Goal: Information Seeking & Learning: Learn about a topic

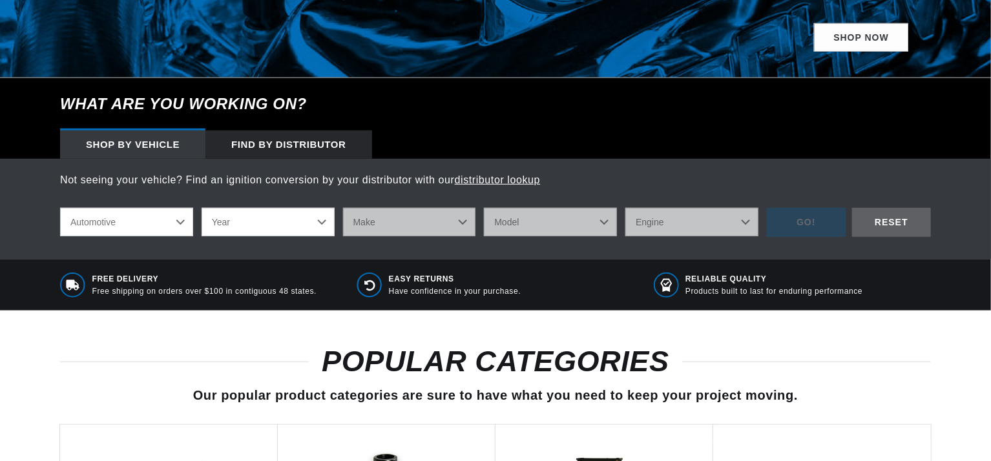
scroll to position [775, 0]
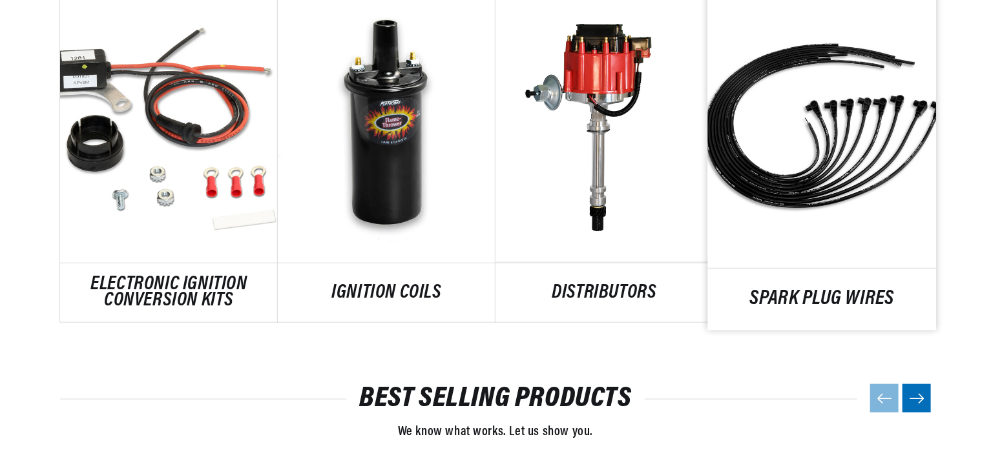
click at [749, 291] on link "SPARK PLUG WIRES" at bounding box center [822, 299] width 229 height 17
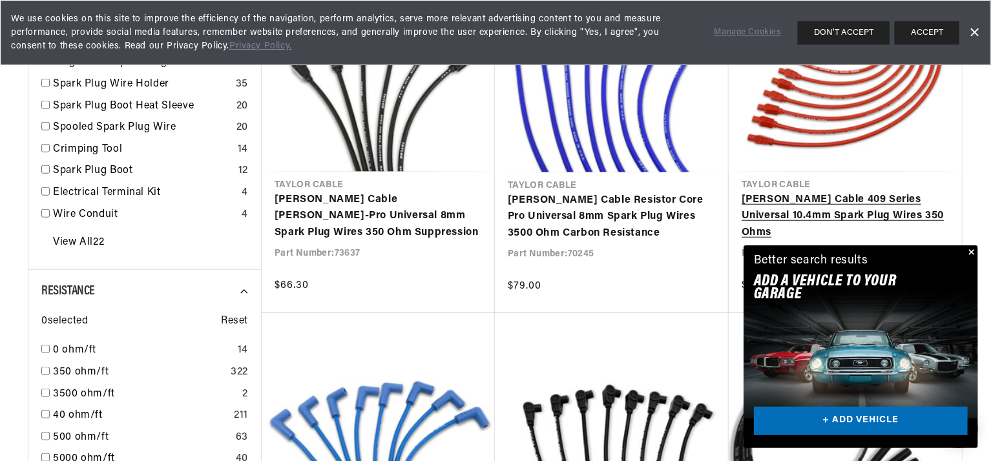
scroll to position [0, 391]
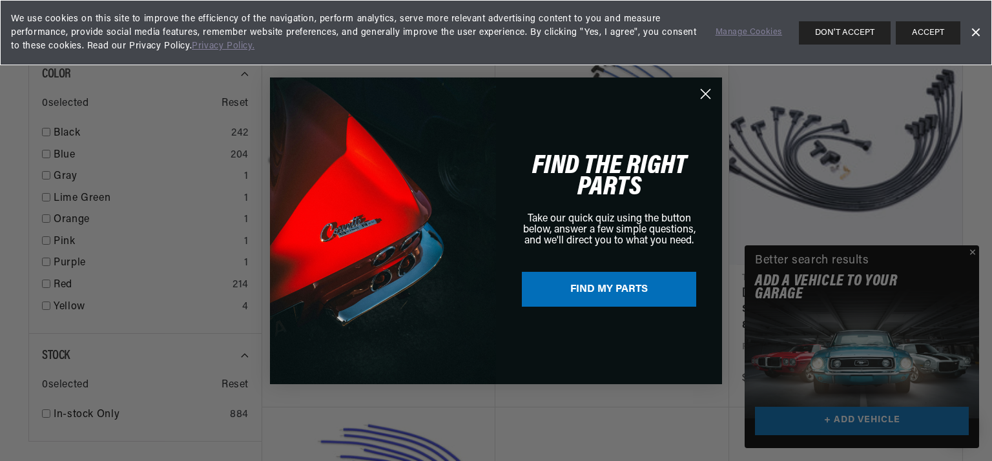
click at [705, 93] on icon "Close dialog" at bounding box center [706, 93] width 9 height 9
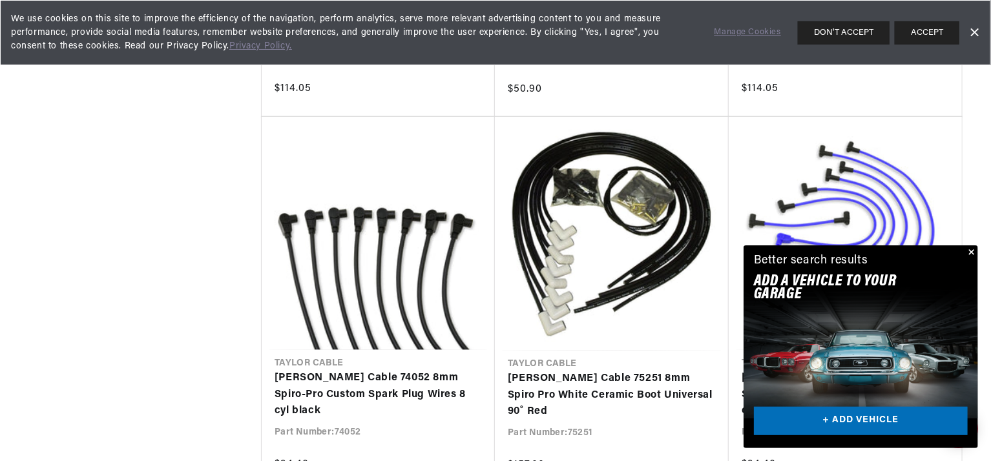
scroll to position [2972, 0]
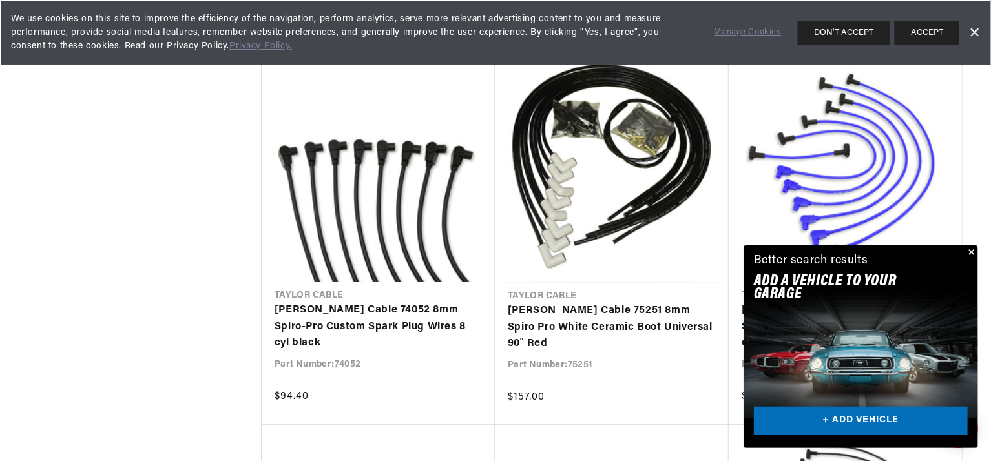
scroll to position [3165, 0]
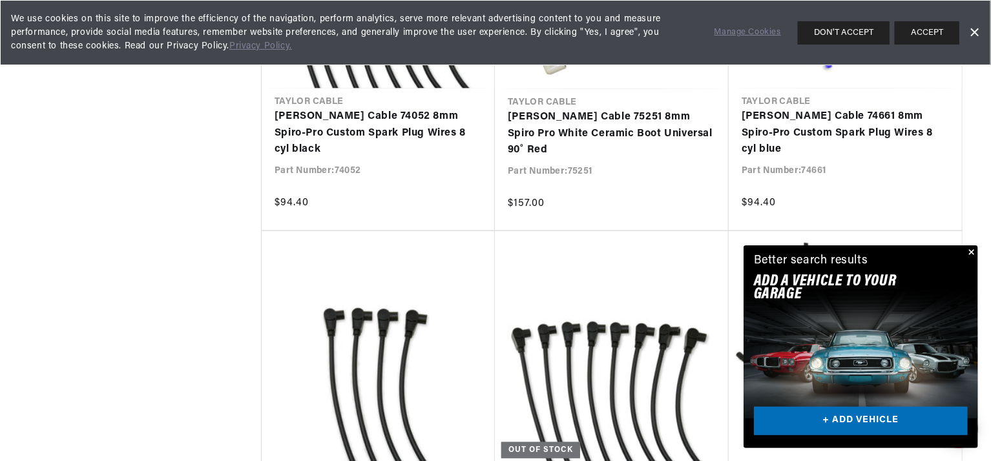
click at [968, 250] on button "Close" at bounding box center [971, 253] width 16 height 16
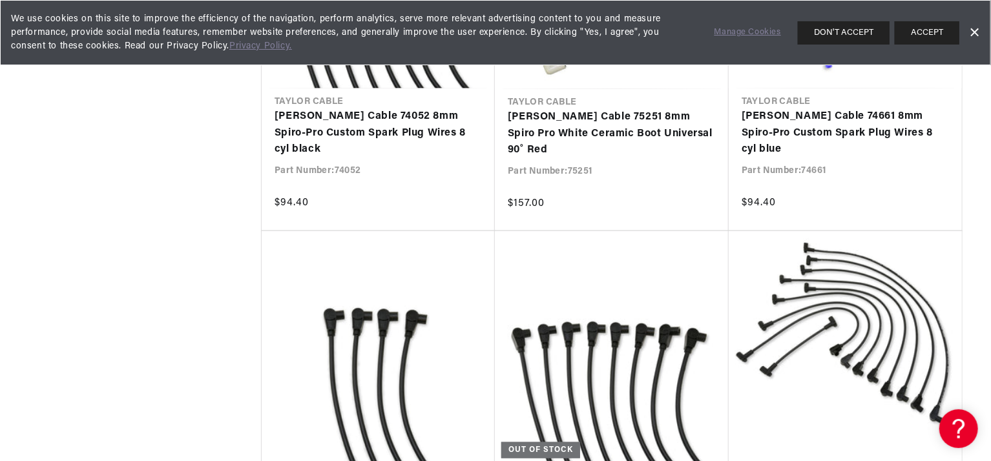
scroll to position [0, 0]
click at [924, 32] on button "ACCEPT" at bounding box center [927, 32] width 65 height 23
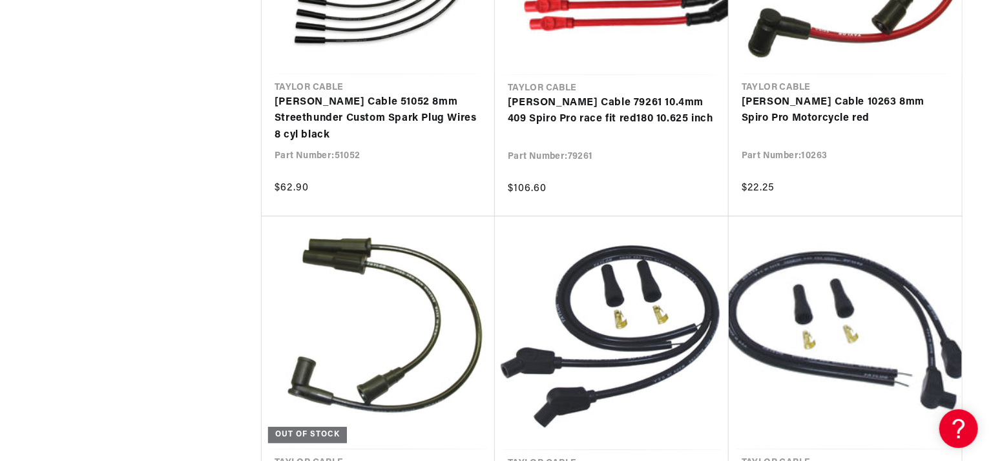
scroll to position [4070, 0]
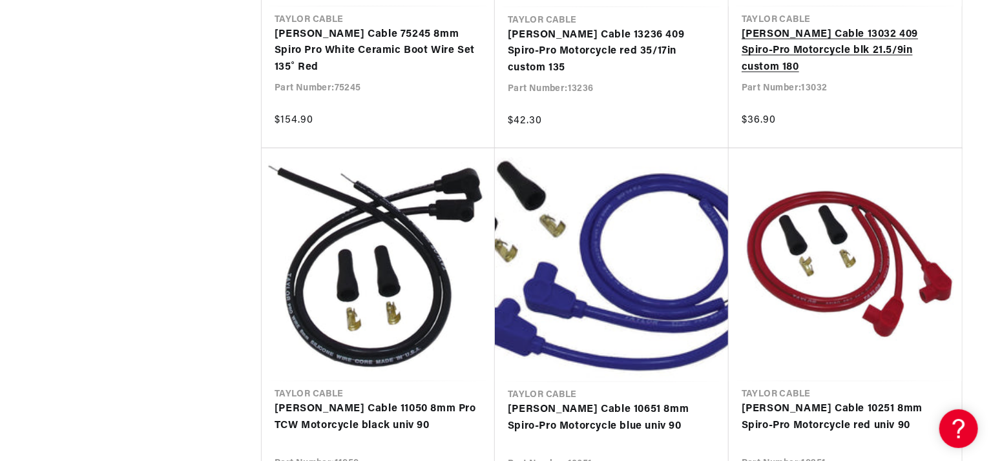
scroll to position [5943, 0]
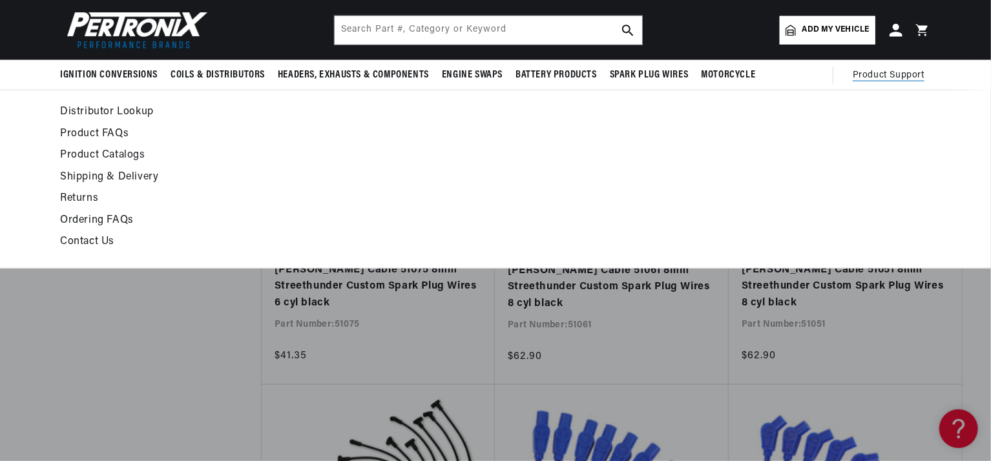
click at [859, 72] on span "Product Support" at bounding box center [889, 75] width 72 height 14
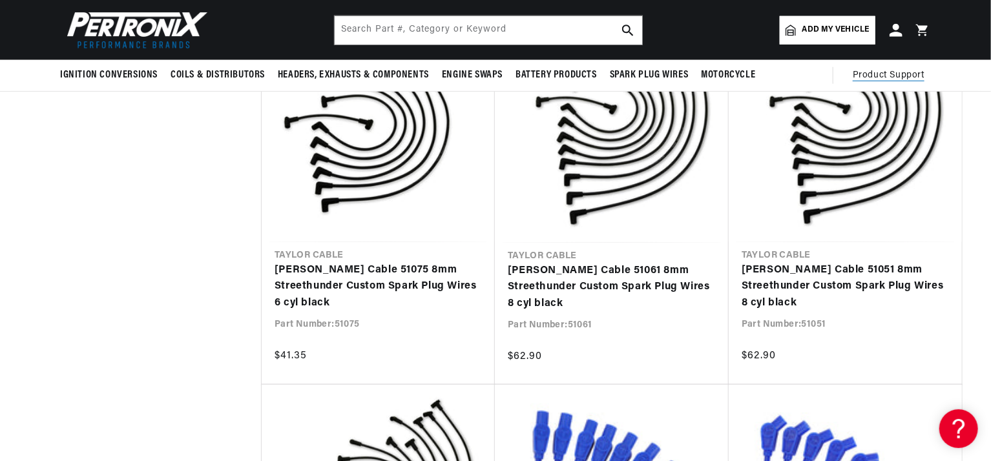
click at [864, 72] on span "Product Support" at bounding box center [889, 75] width 72 height 14
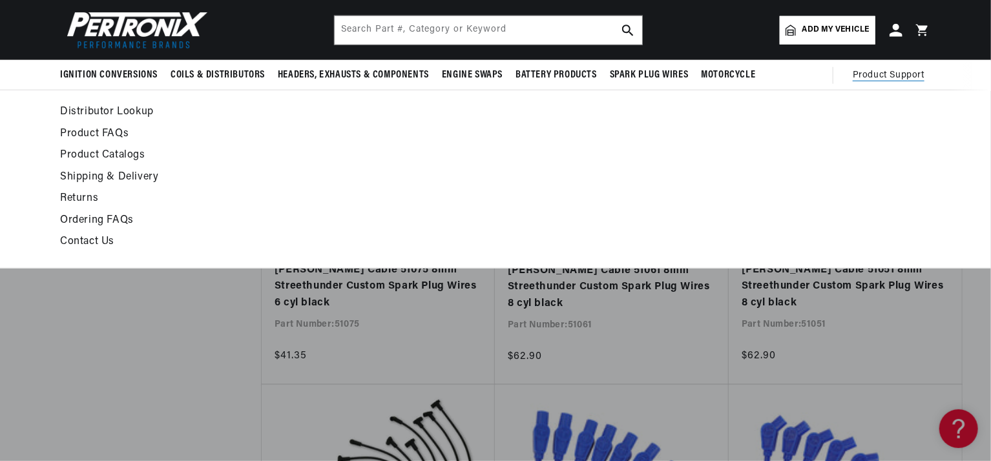
click at [893, 79] on span "Product Support" at bounding box center [889, 75] width 72 height 14
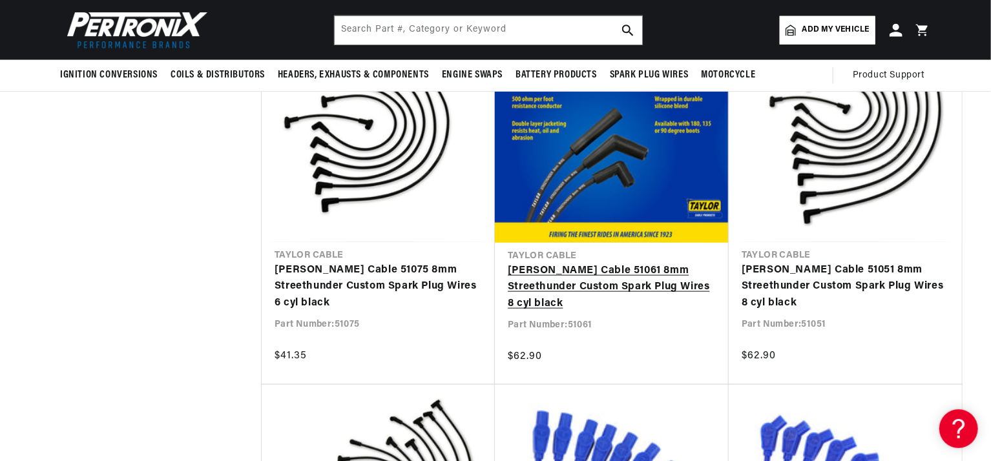
scroll to position [0, 391]
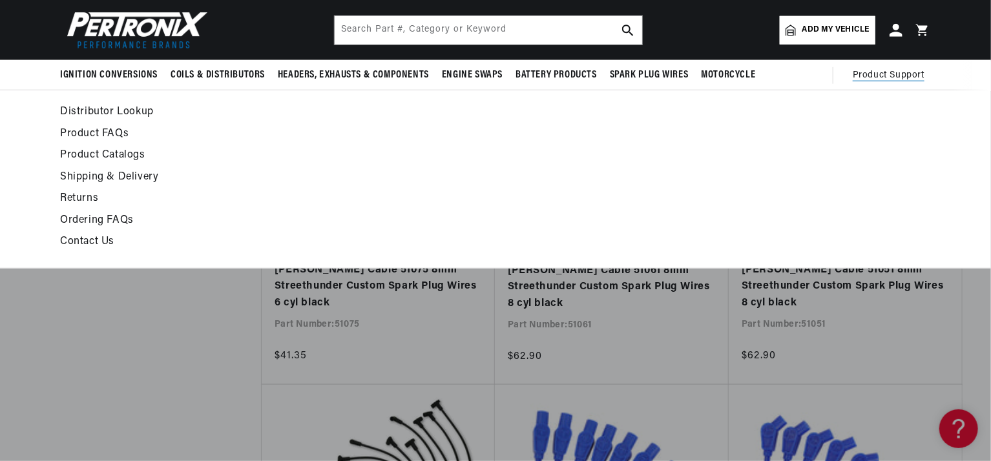
click at [874, 75] on span "Product Support" at bounding box center [889, 75] width 72 height 14
click at [93, 239] on link "Contact Us" at bounding box center [377, 242] width 635 height 18
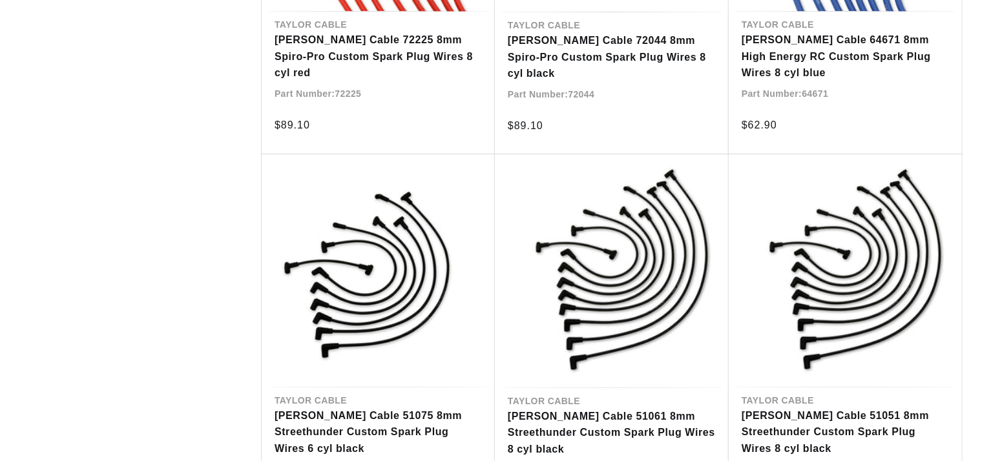
scroll to position [10528, 0]
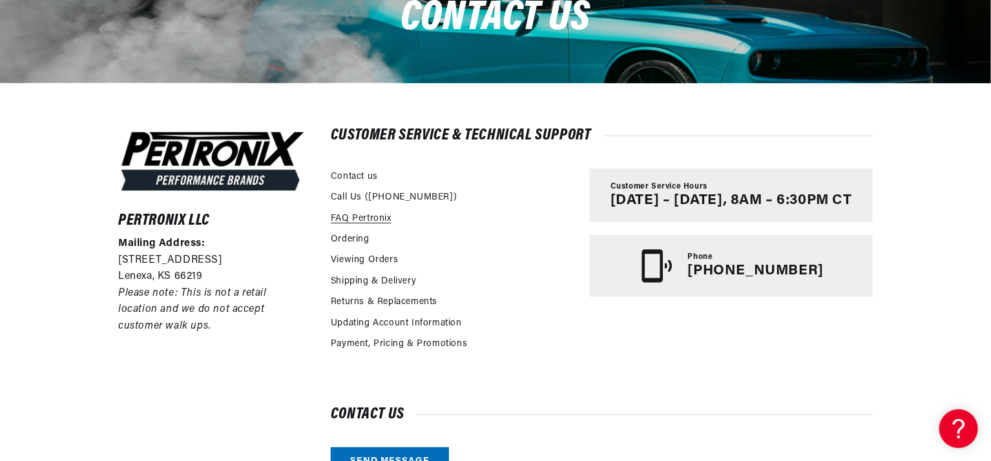
scroll to position [0, 391]
click at [356, 220] on link "FAQ Pertronix" at bounding box center [361, 219] width 61 height 14
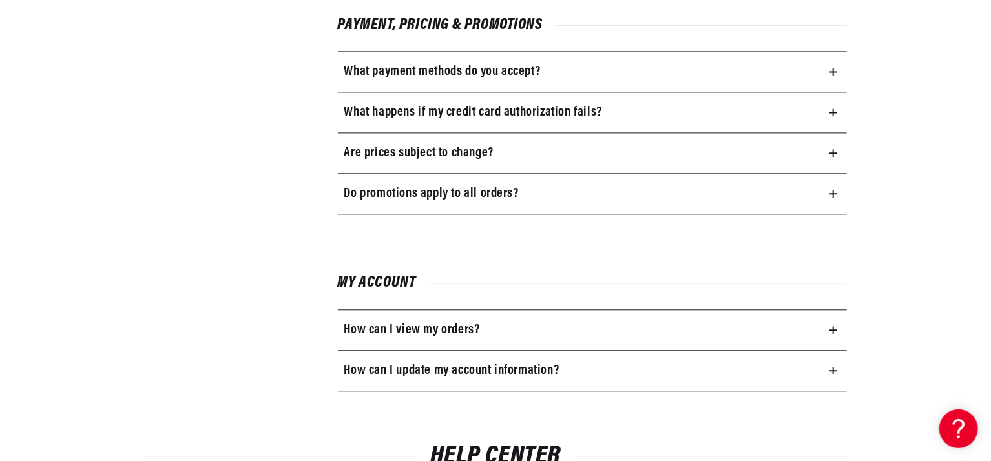
scroll to position [1421, 0]
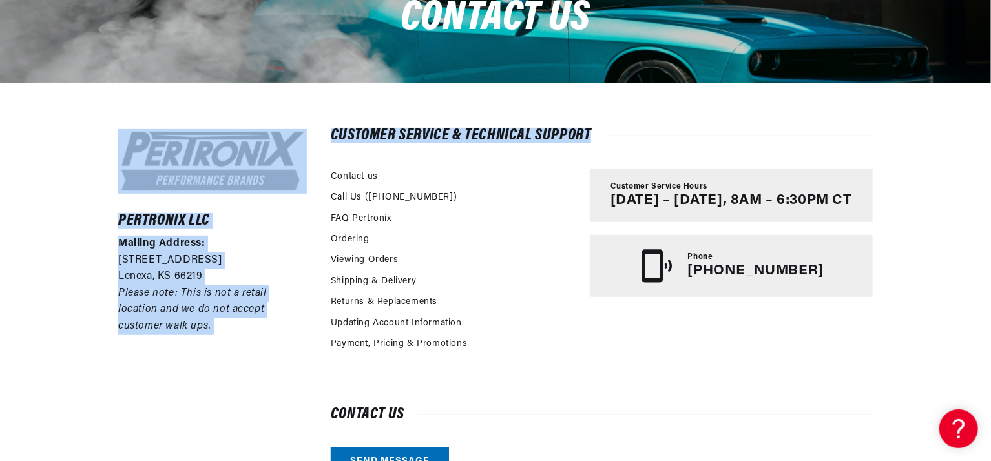
drag, startPoint x: 988, startPoint y: 134, endPoint x: 946, endPoint y: 14, distance: 126.7
click at [984, 47] on main "Contact us Pertronix LLC Mailing Address: 10955 Mill Creek Road Lenexa, KS 6621…" at bounding box center [495, 237] width 991 height 569
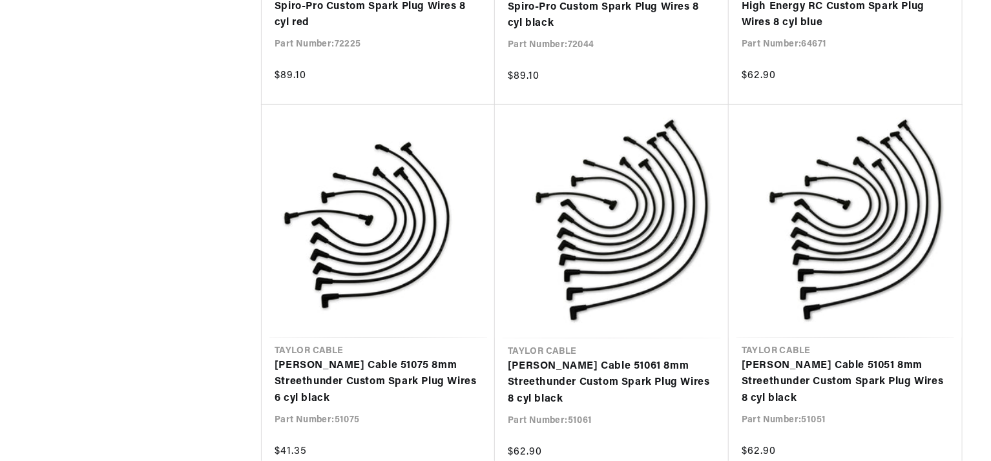
scroll to position [10528, 0]
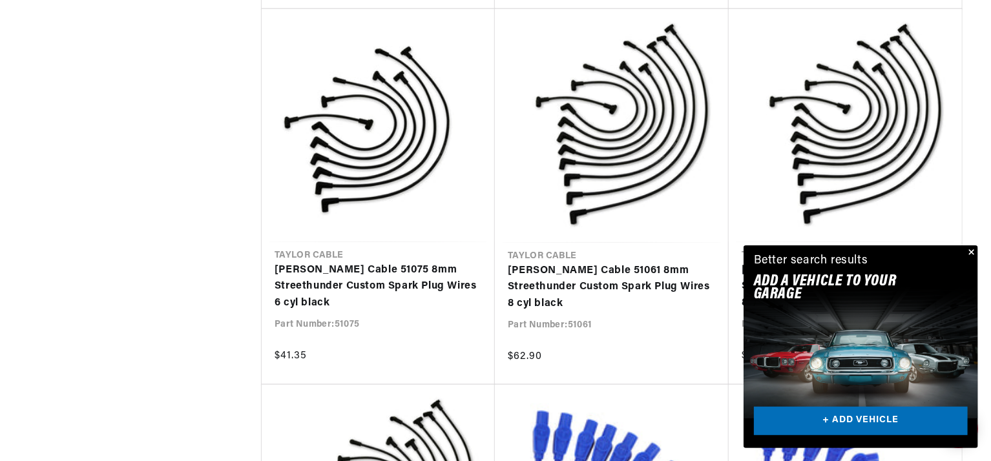
scroll to position [0, 380]
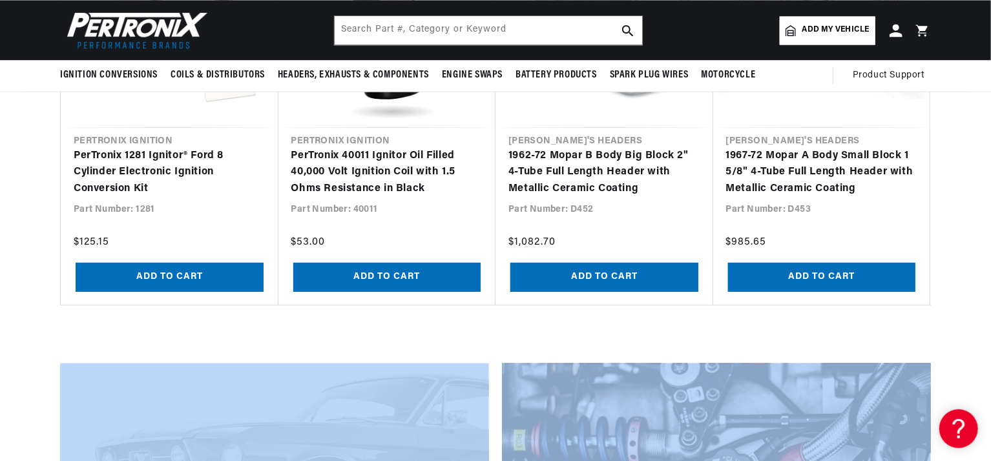
scroll to position [1183, 0]
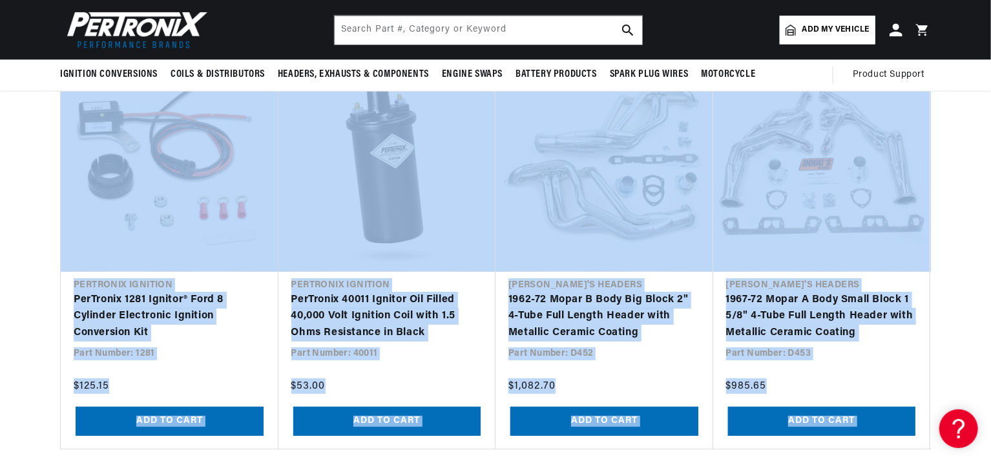
drag, startPoint x: 988, startPoint y: 267, endPoint x: 992, endPoint y: -26, distance: 293.9
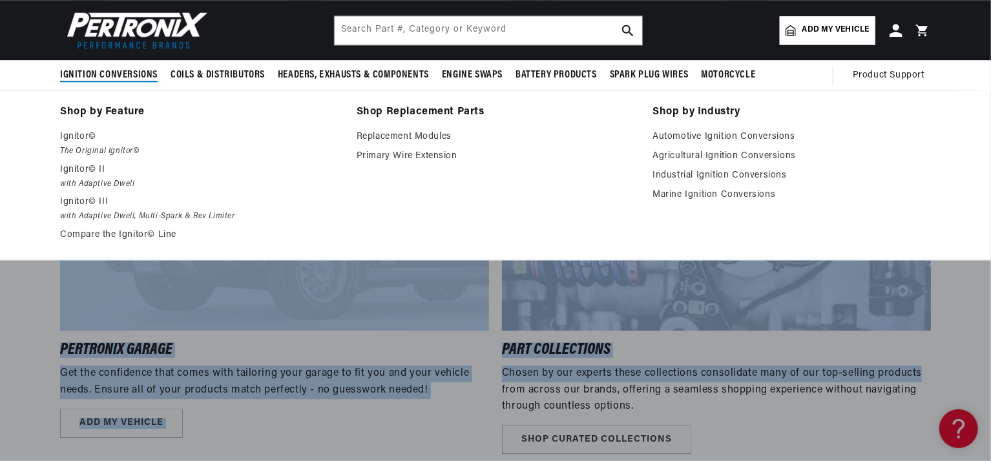
scroll to position [0, 391]
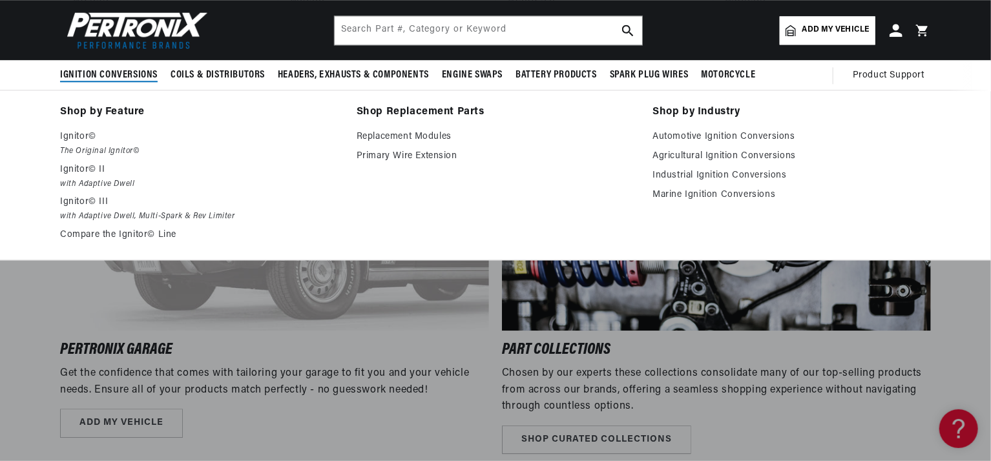
click at [74, 77] on span "Ignition Conversions" at bounding box center [109, 75] width 98 height 14
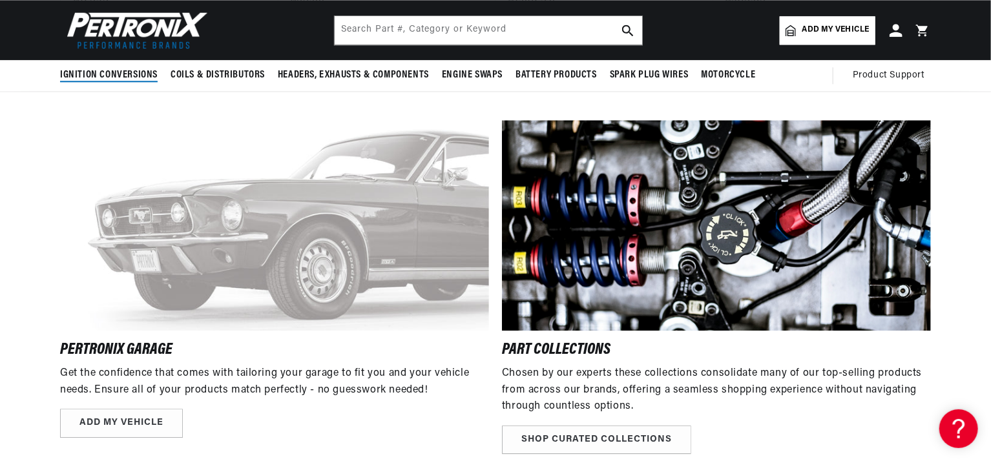
click at [88, 75] on span "Ignition Conversions" at bounding box center [109, 75] width 98 height 14
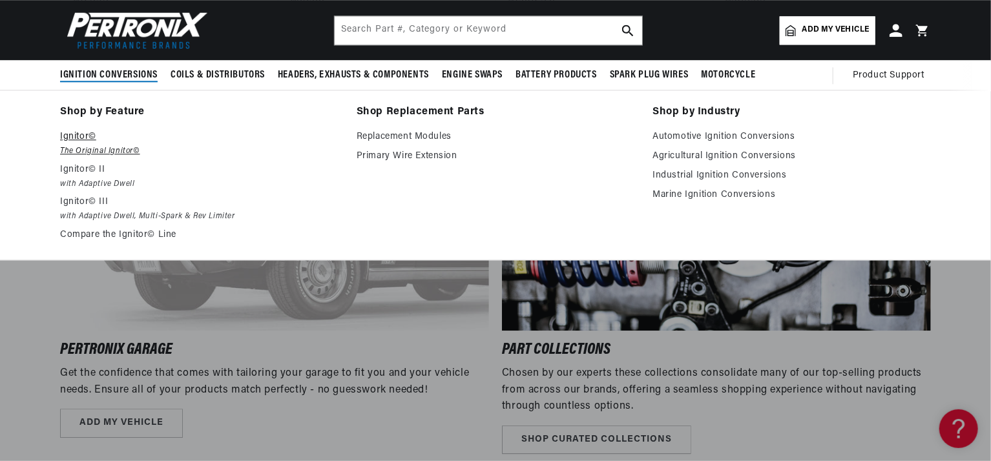
click at [76, 149] on em "The Original Ignitor©" at bounding box center [199, 152] width 278 height 14
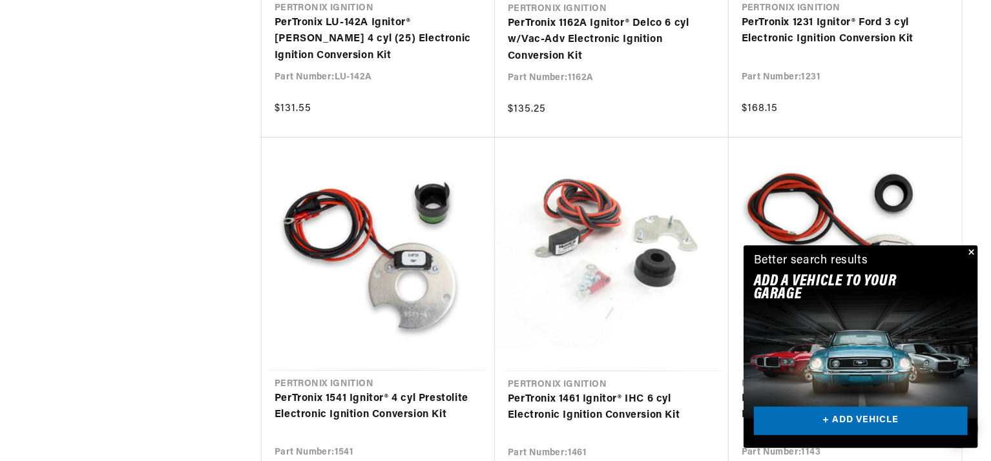
scroll to position [0, 391]
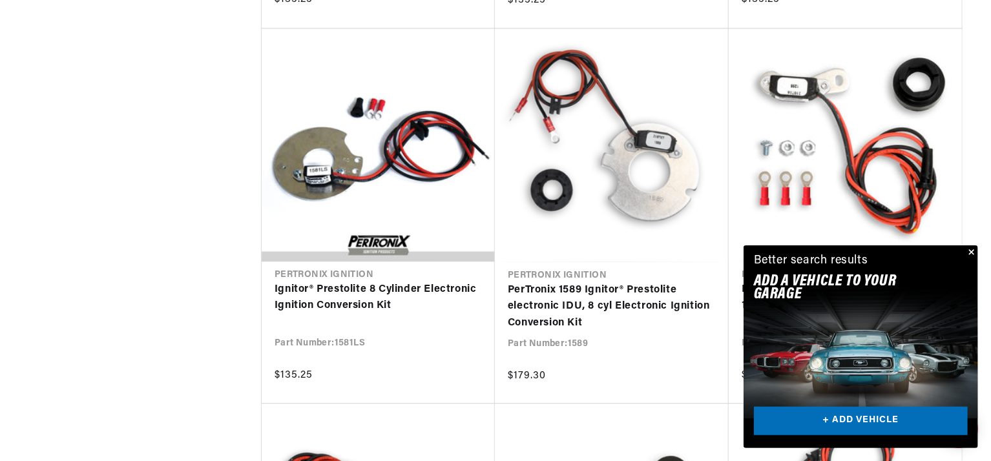
scroll to position [3811, 0]
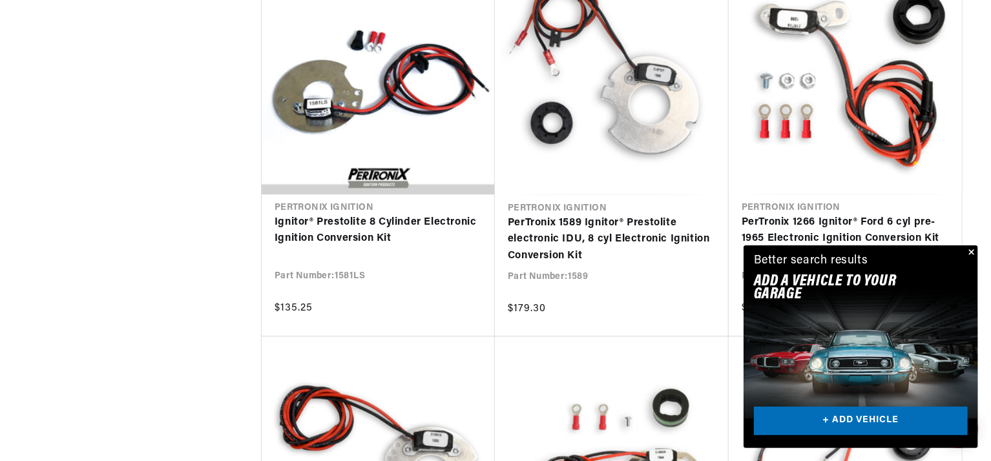
click at [968, 250] on button "Close" at bounding box center [971, 253] width 16 height 16
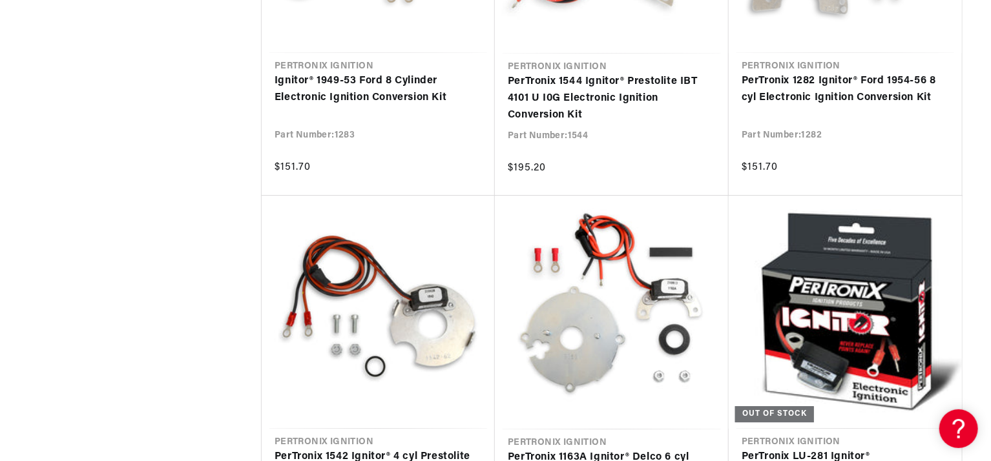
scroll to position [0, 0]
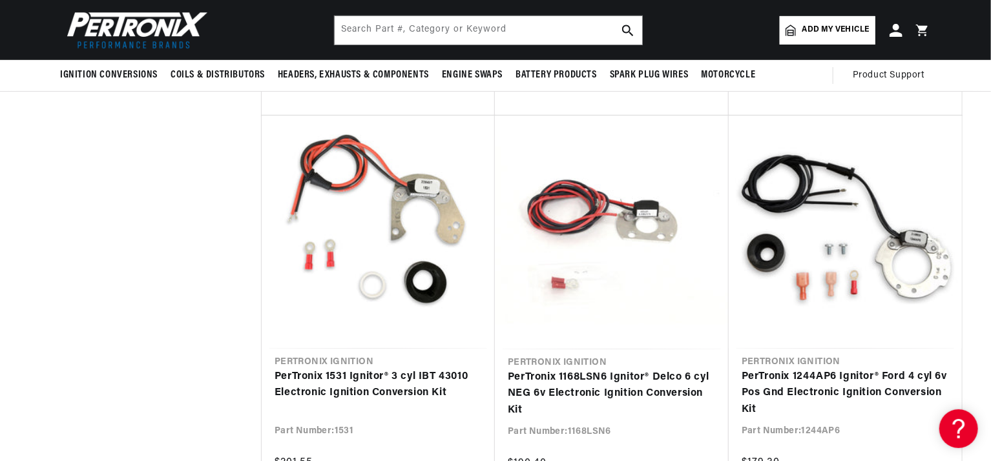
scroll to position [5039, 0]
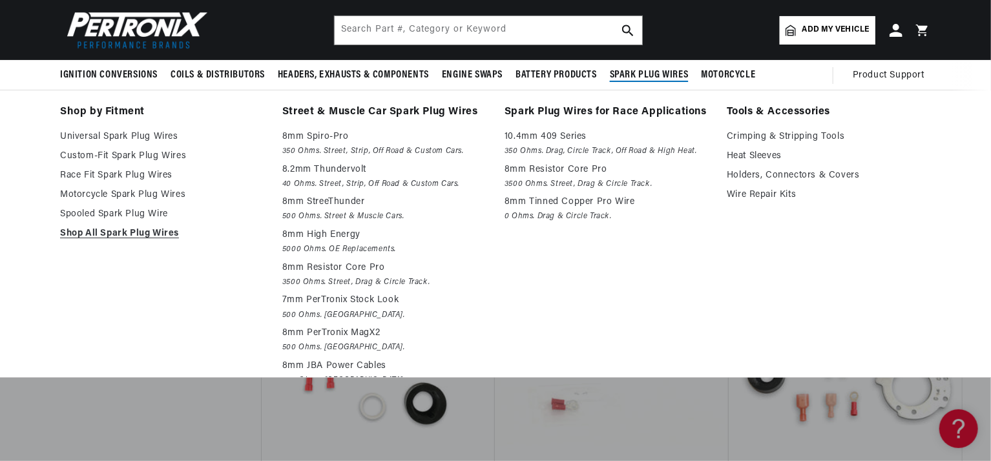
click at [620, 74] on span "Spark Plug Wires" at bounding box center [649, 75] width 79 height 14
click at [304, 298] on p "7mm PerTronix Stock Look" at bounding box center [384, 301] width 204 height 16
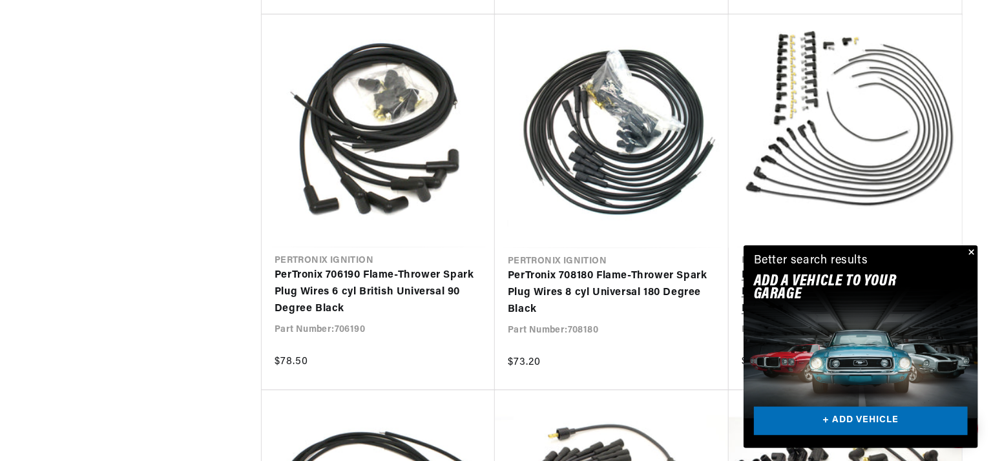
scroll to position [1163, 0]
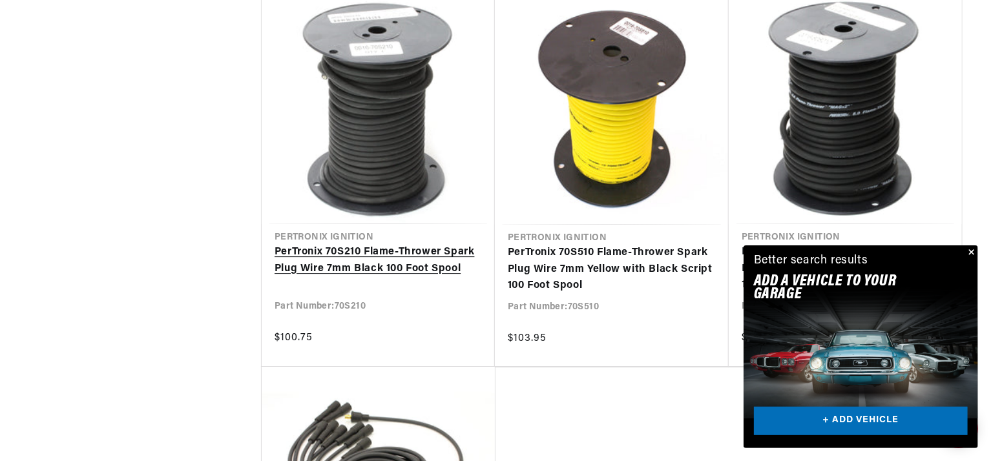
scroll to position [0, 226]
